Goal: Transaction & Acquisition: Purchase product/service

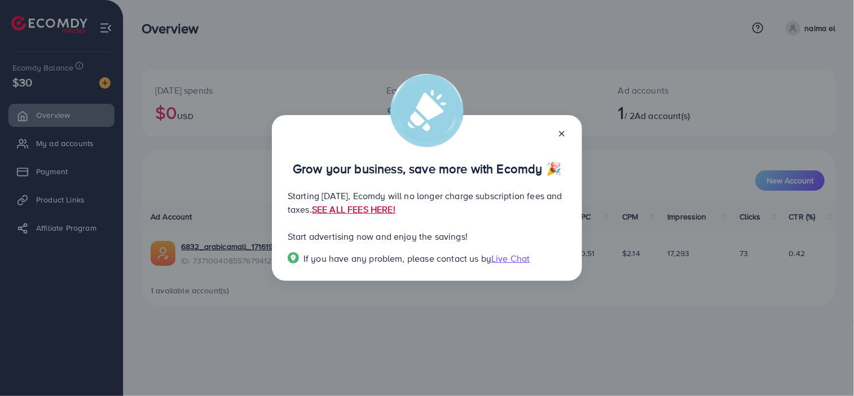
click at [396, 210] on link "SEE ALL FEES HERE!" at bounding box center [354, 209] width 84 height 12
click at [563, 133] on icon at bounding box center [562, 133] width 9 height 9
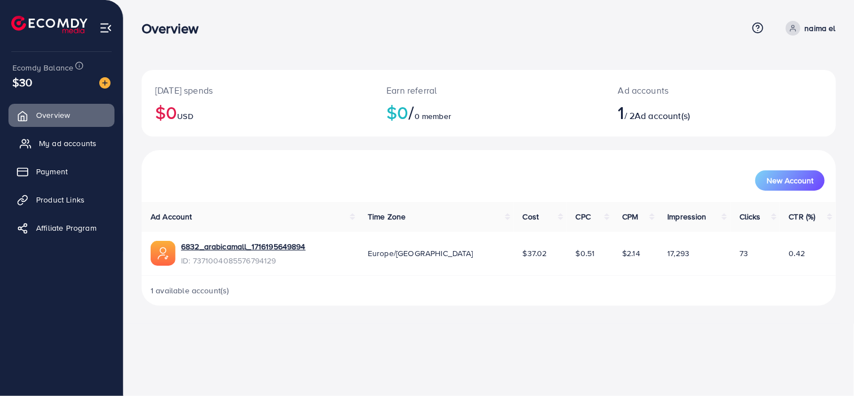
click at [59, 143] on span "My ad accounts" at bounding box center [68, 143] width 58 height 11
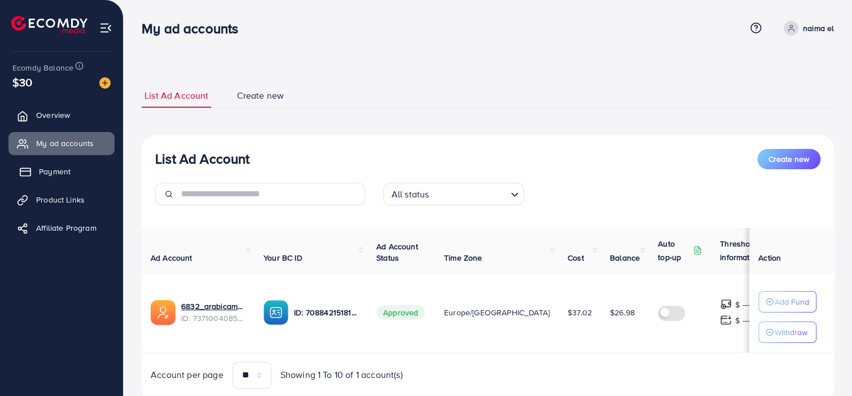
click at [52, 170] on span "Payment" at bounding box center [55, 171] width 32 height 11
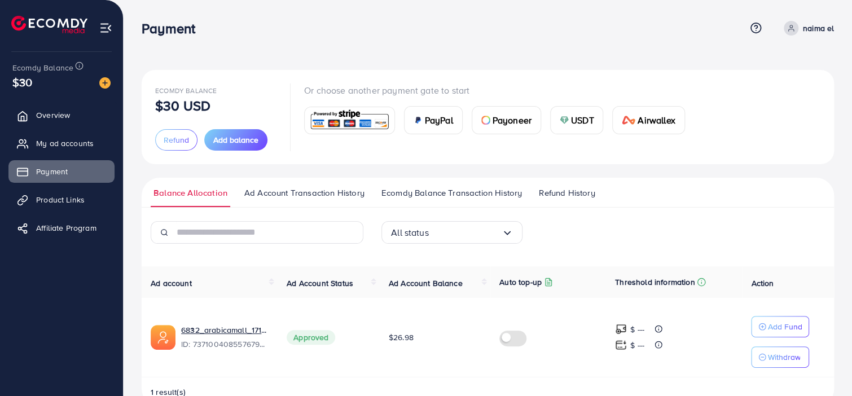
click at [280, 192] on span "Ad Account Transaction History" at bounding box center [304, 193] width 120 height 12
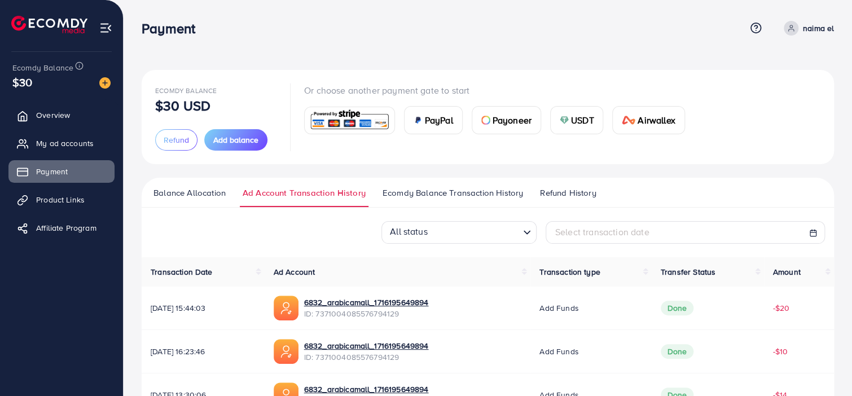
click at [170, 194] on span "Balance Allocation" at bounding box center [190, 193] width 72 height 12
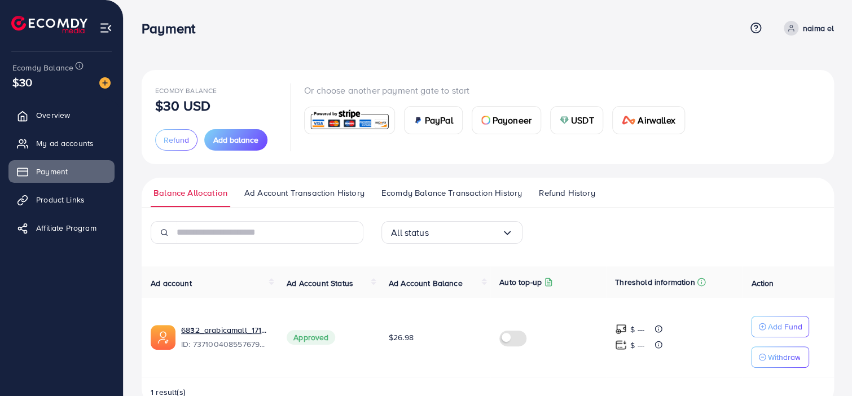
scroll to position [28, 0]
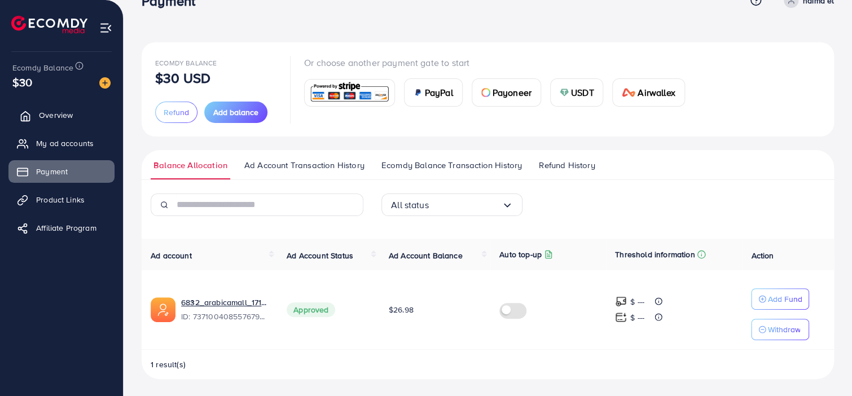
click at [44, 112] on span "Overview" at bounding box center [56, 114] width 34 height 11
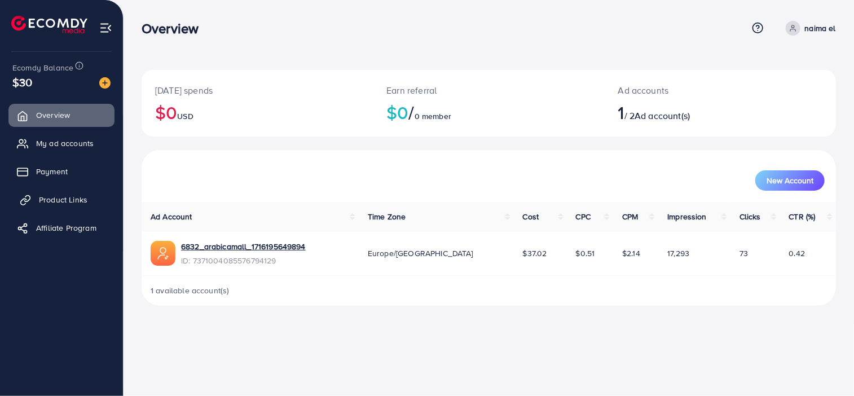
click at [75, 197] on span "Product Links" at bounding box center [63, 199] width 49 height 11
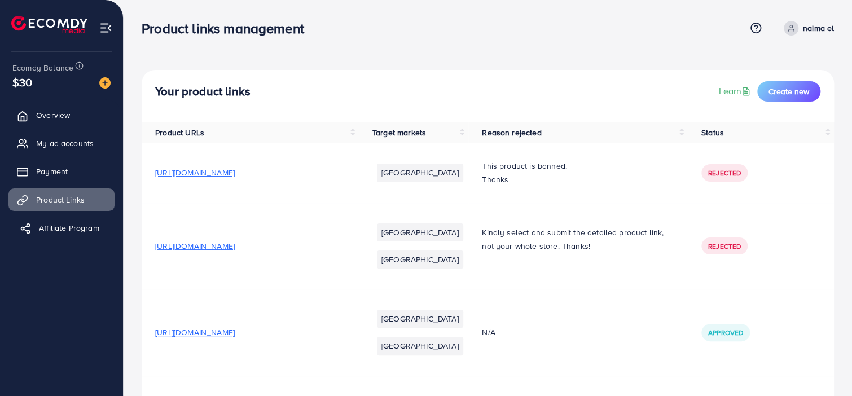
click at [59, 230] on span "Affiliate Program" at bounding box center [69, 227] width 60 height 11
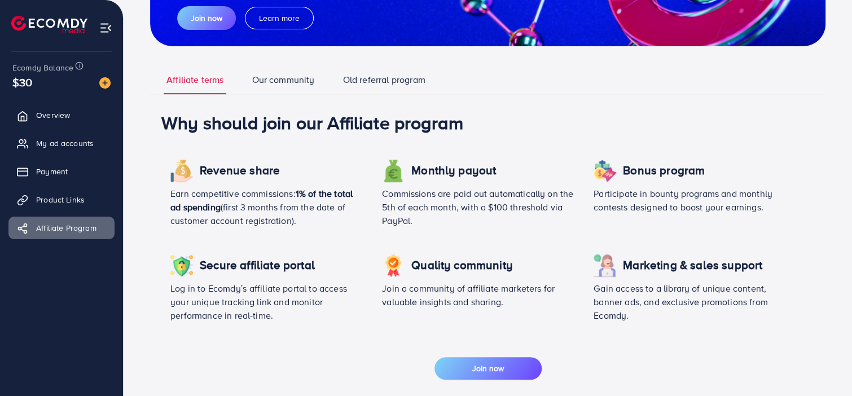
scroll to position [183, 0]
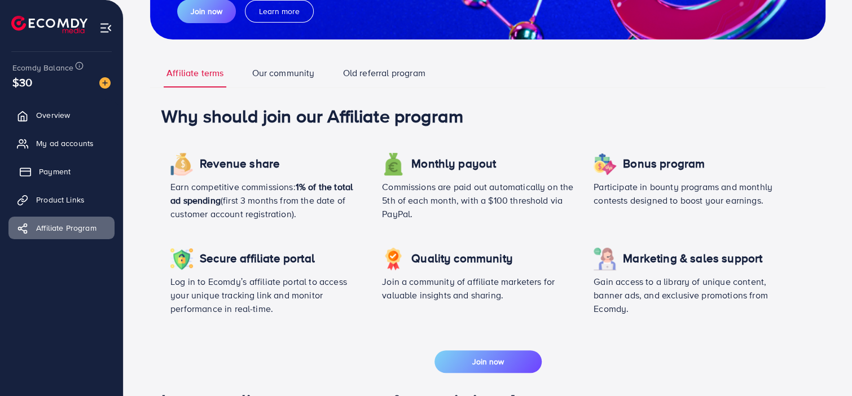
click at [45, 172] on span "Payment" at bounding box center [55, 171] width 32 height 11
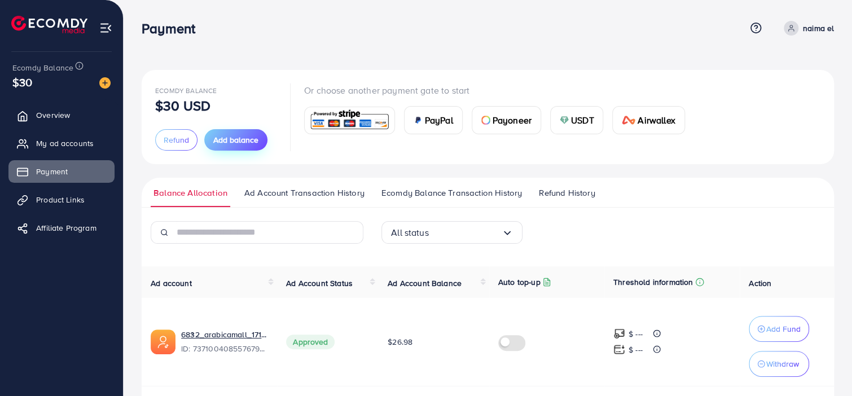
click at [240, 144] on span "Add balance" at bounding box center [235, 139] width 45 height 11
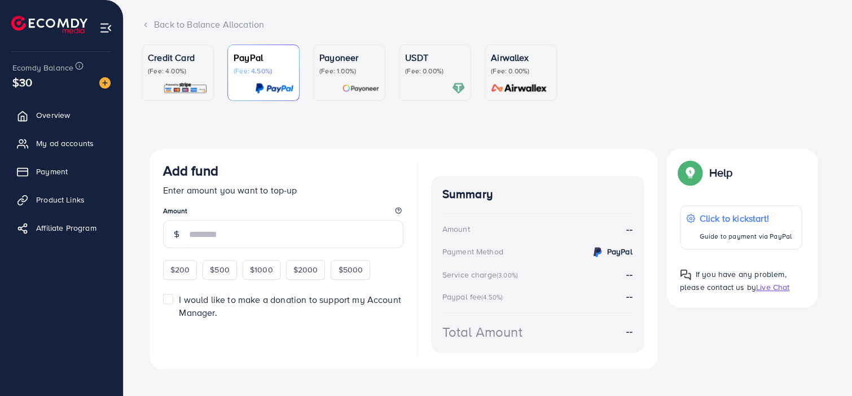
scroll to position [79, 0]
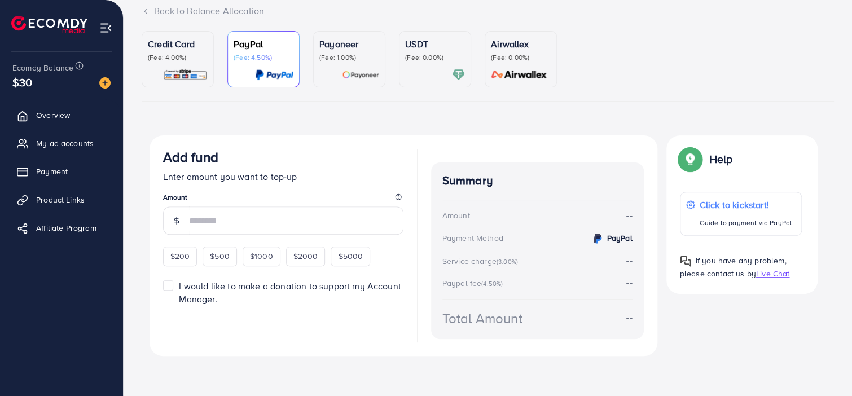
click at [428, 68] on div at bounding box center [435, 74] width 60 height 13
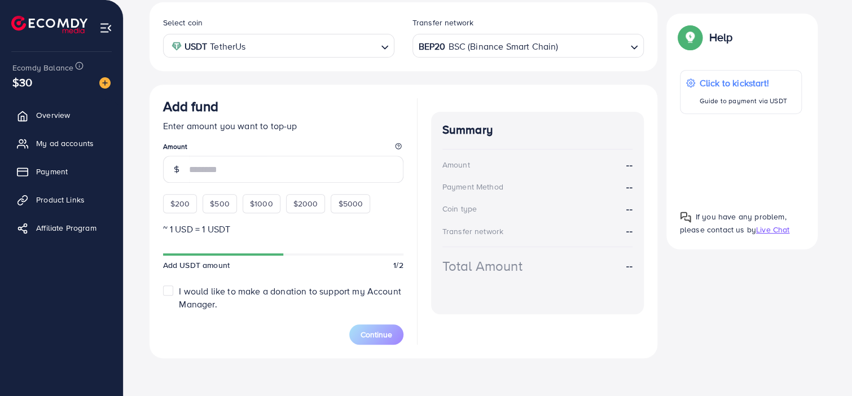
scroll to position [214, 0]
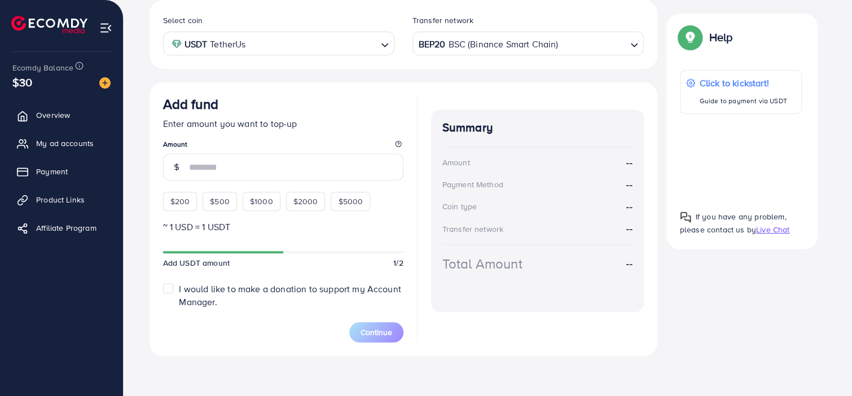
drag, startPoint x: 851, startPoint y: 216, endPoint x: 853, endPoint y: 174, distance: 41.8
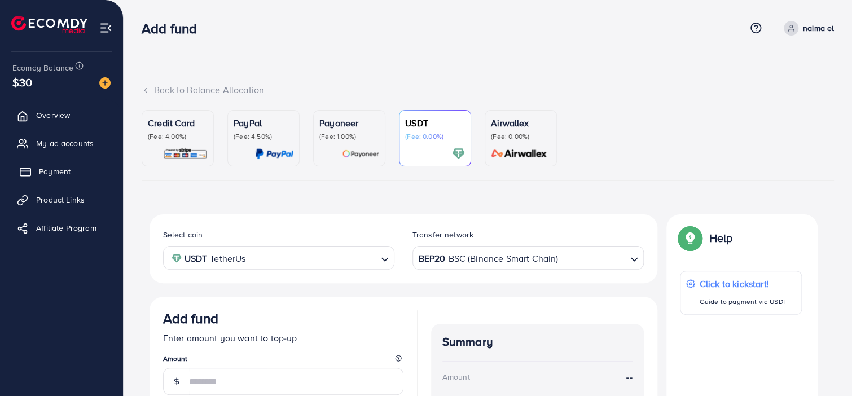
click at [45, 174] on span "Payment" at bounding box center [55, 171] width 32 height 11
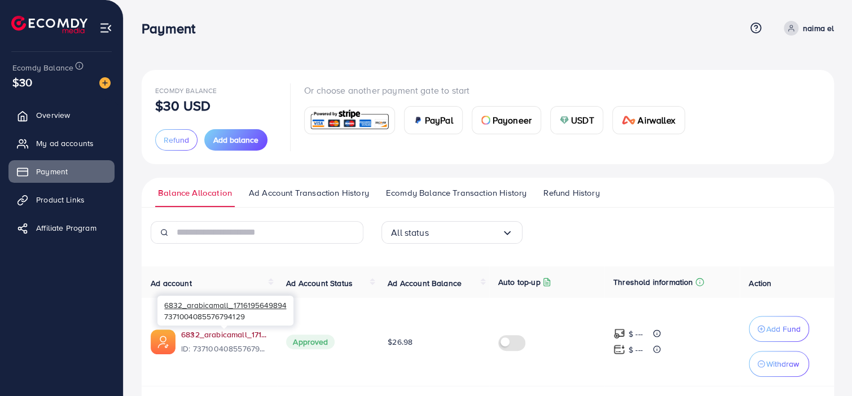
click at [217, 333] on link "6832_arabicamall_1716195649894" at bounding box center [224, 334] width 87 height 11
